Goal: Information Seeking & Learning: Learn about a topic

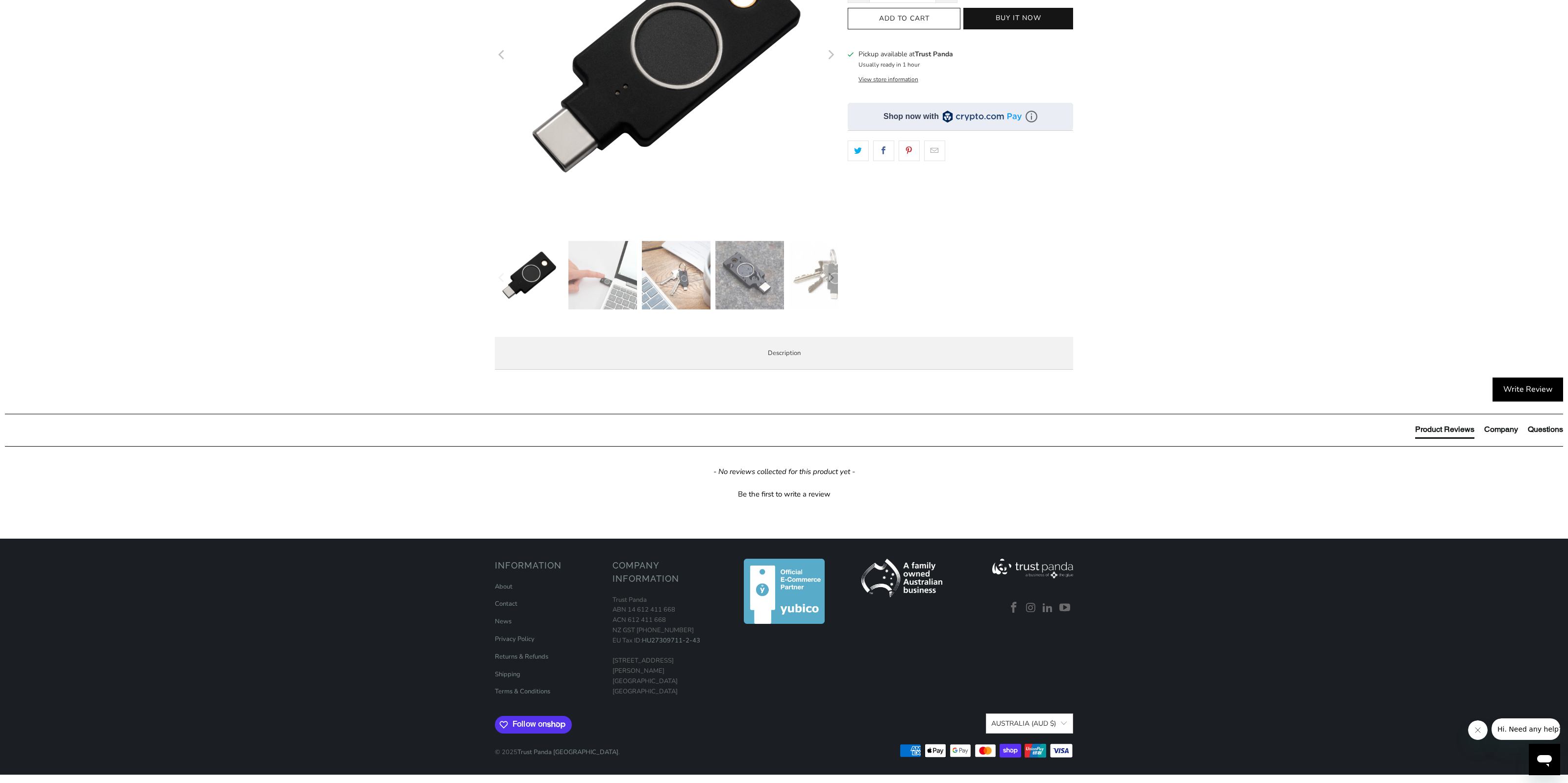
drag, startPoint x: 647, startPoint y: 414, endPoint x: 993, endPoint y: 434, distance: 346.6
click at [0, 0] on p "YubiKey Bio C supports biometric authentication using fingerprint recognition f…" at bounding box center [0, 0] width 0 height 0
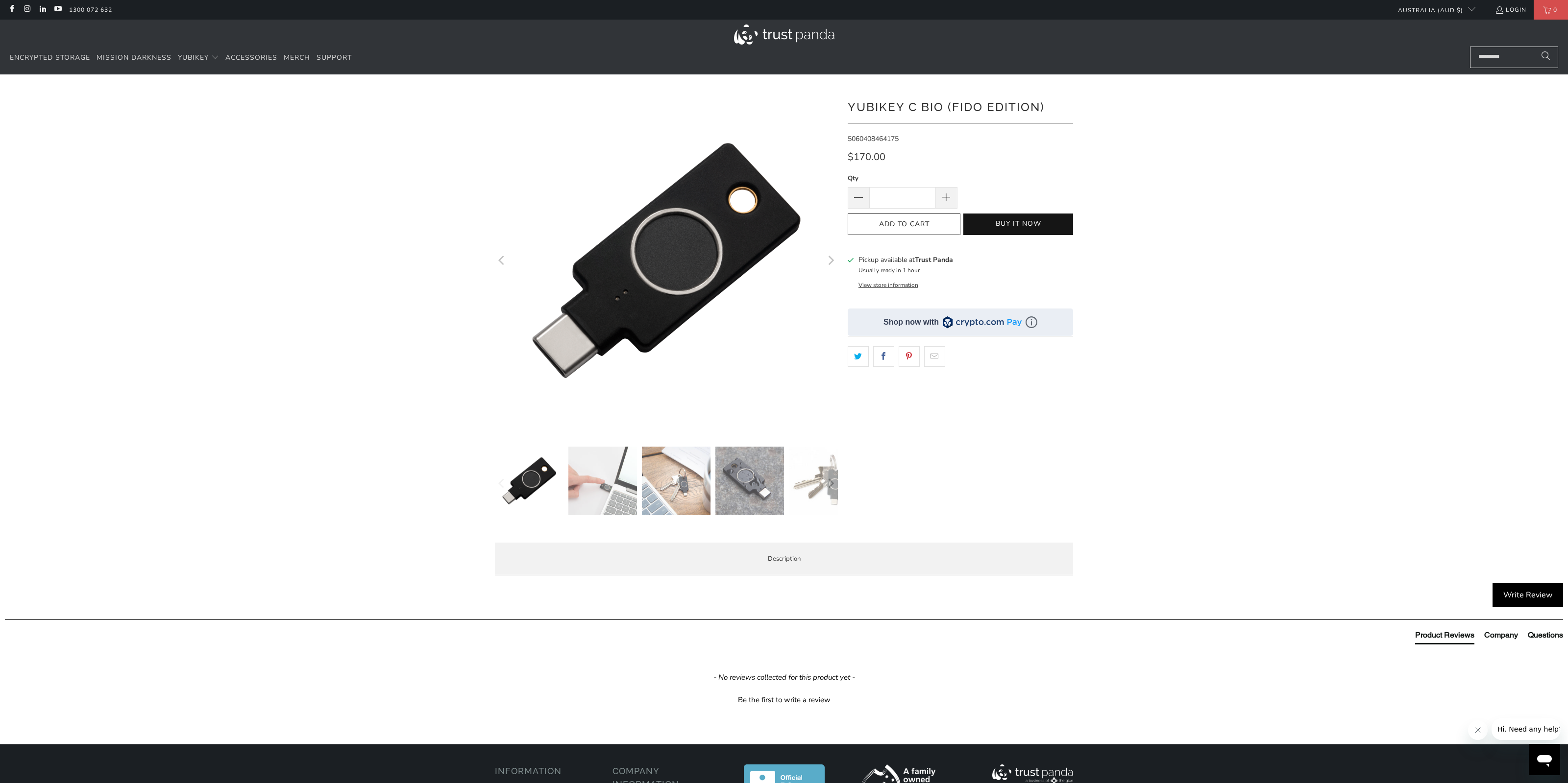
click at [615, 499] on img at bounding box center [603, 481] width 69 height 69
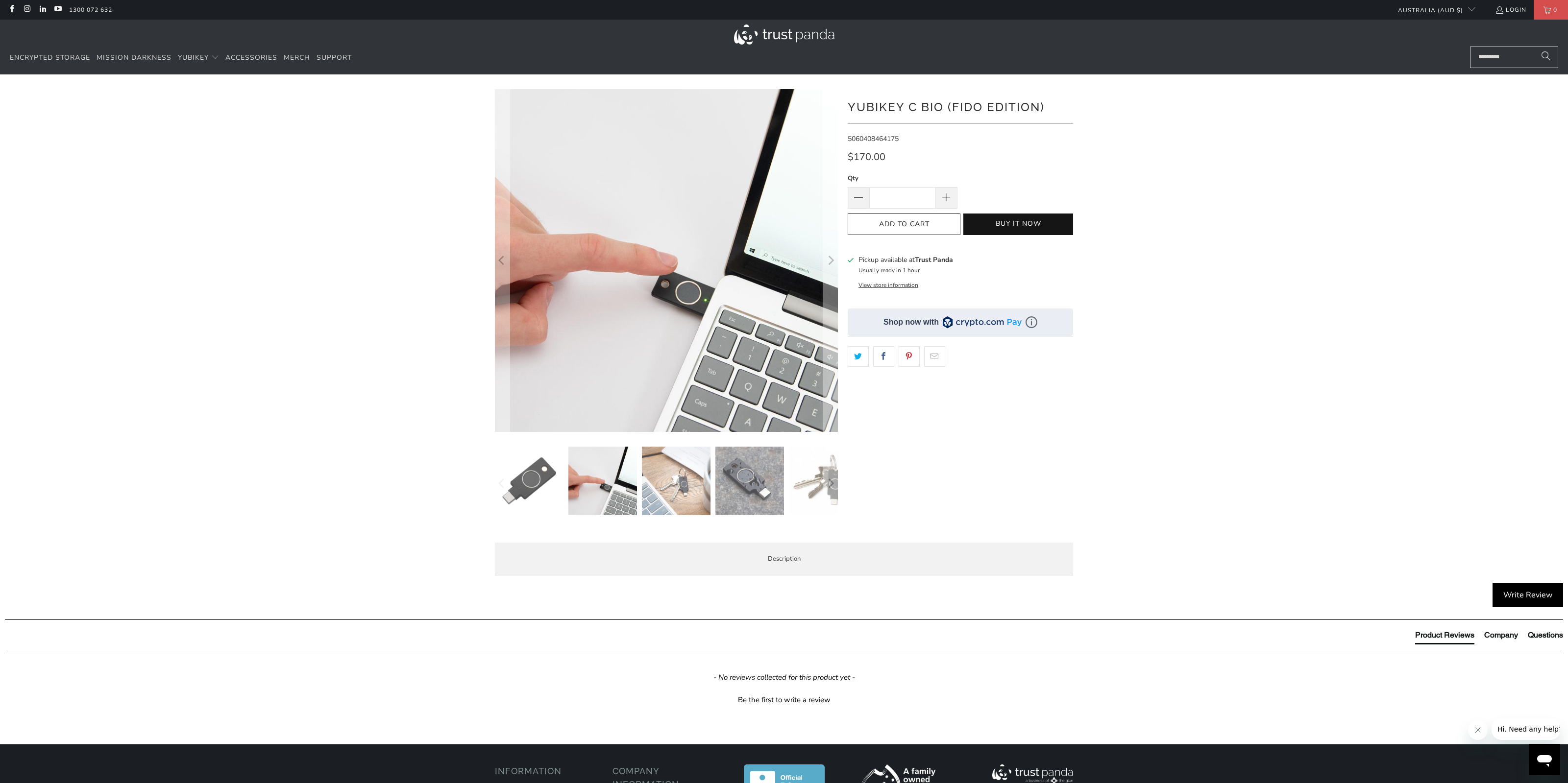
click at [676, 485] on img at bounding box center [676, 481] width 69 height 69
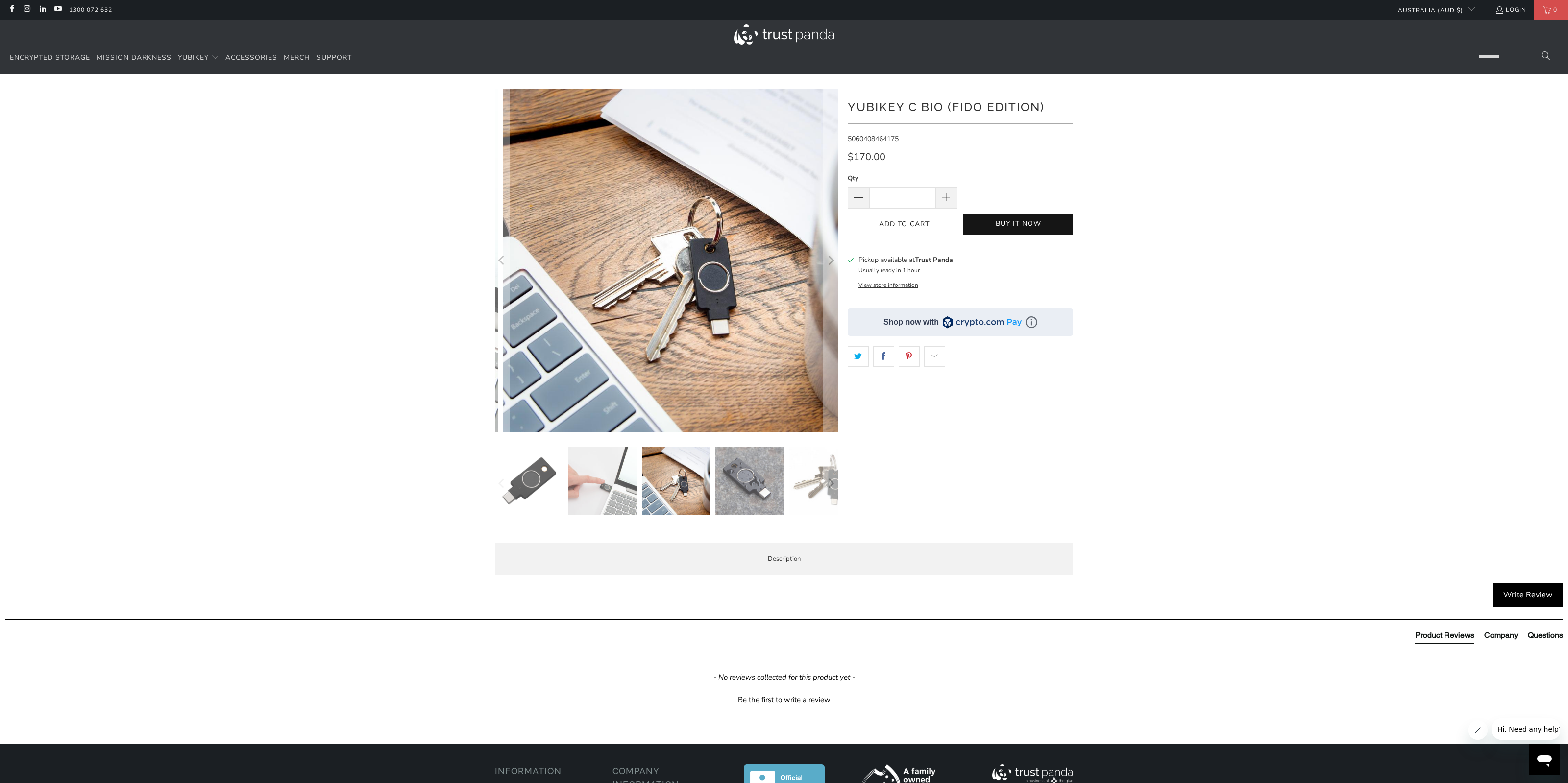
click at [743, 472] on img at bounding box center [749, 481] width 69 height 69
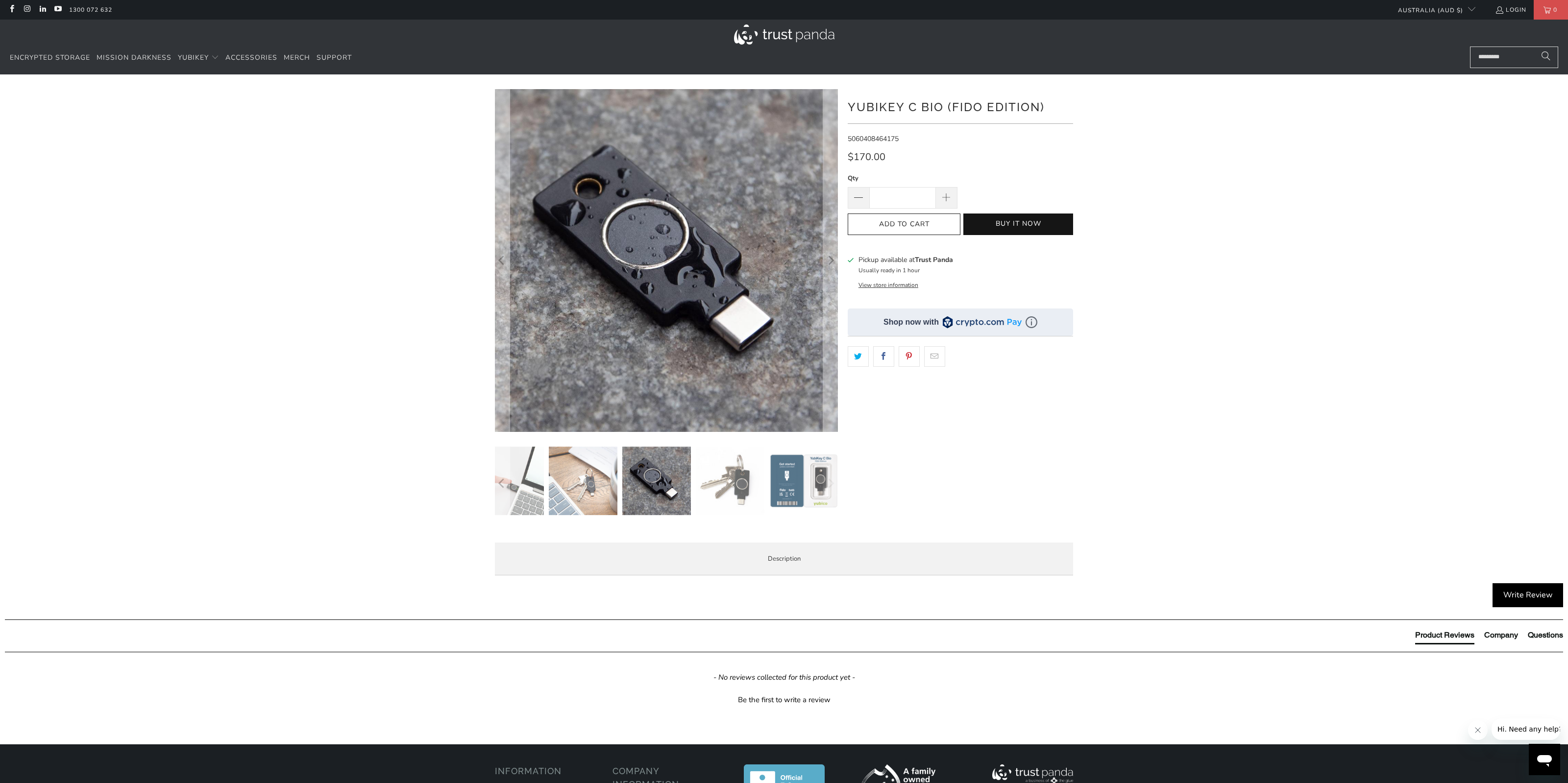
click at [799, 484] on img at bounding box center [803, 481] width 69 height 69
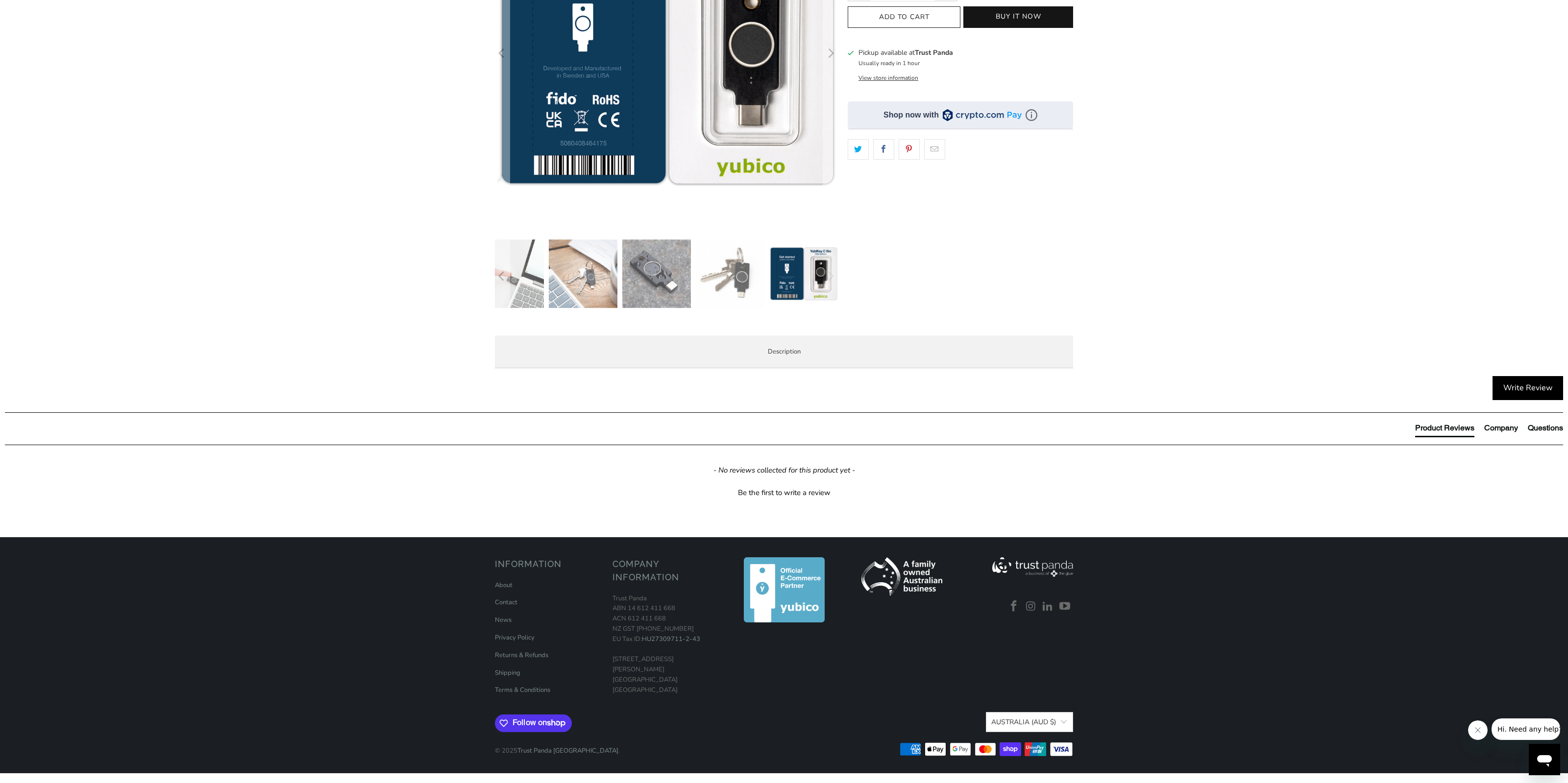
scroll to position [257, 0]
drag, startPoint x: 603, startPoint y: 483, endPoint x: 823, endPoint y: 481, distance: 220.0
click at [0, 0] on p "BUILT FOR BUSINESS - Supports a range of business scenarios including privilege…" at bounding box center [0, 0] width 0 height 0
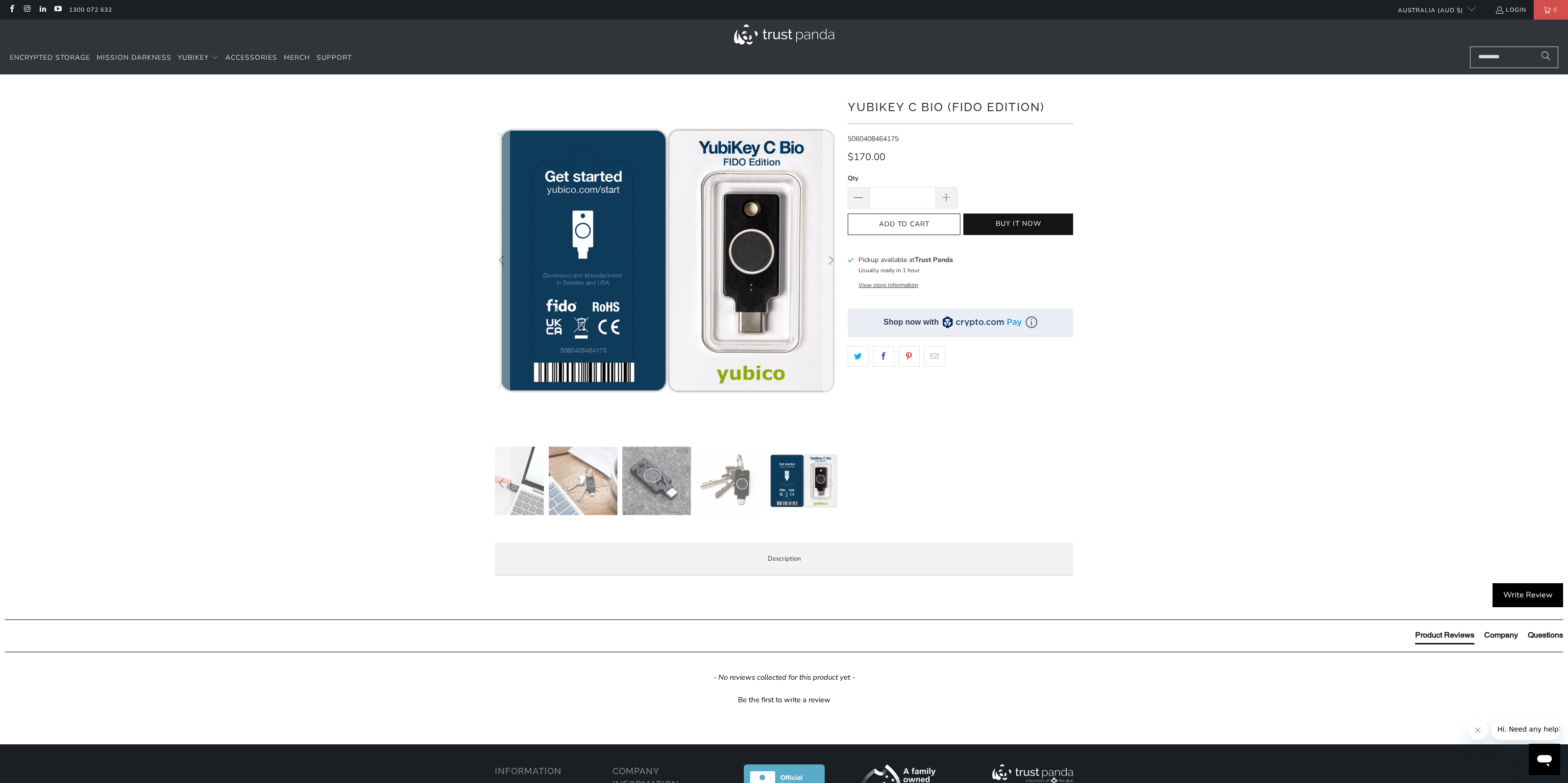
click at [270, 546] on div at bounding box center [784, 336] width 1568 height 494
click at [0, 0] on li "Specifications" at bounding box center [0, 0] width 0 height 0
click at [0, 0] on span "Enterprise and Government" at bounding box center [0, 0] width 0 height 0
click at [578, 478] on img at bounding box center [583, 481] width 69 height 69
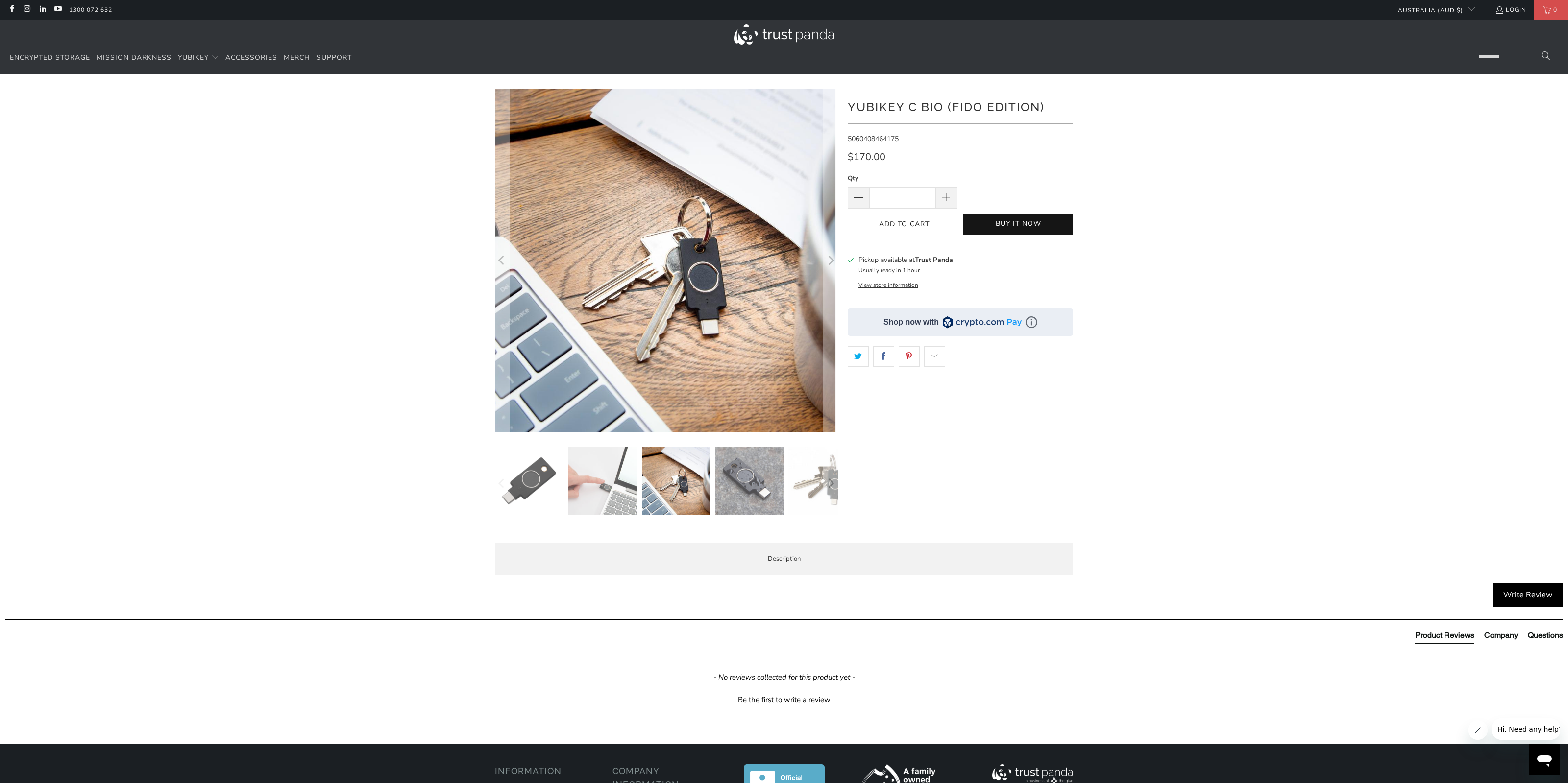
click at [525, 487] on img at bounding box center [529, 481] width 69 height 69
